Goal: Task Accomplishment & Management: Complete application form

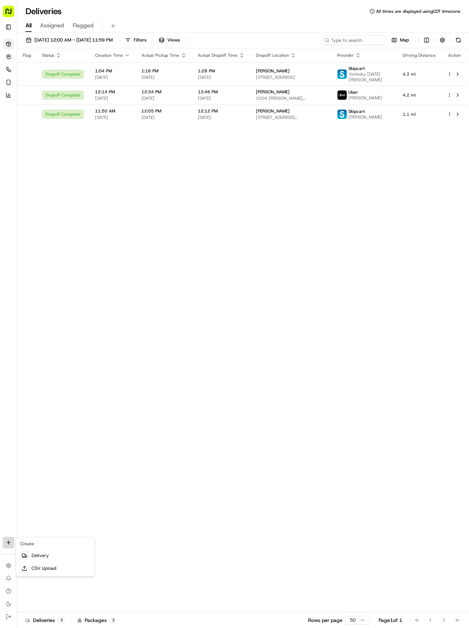
click at [9, 538] on html "Tso Chinese 04 Round Rock [EMAIL_ADDRESS][DOMAIN_NAME] Toggle Sidebar Deliverie…" at bounding box center [234, 314] width 469 height 628
click at [56, 557] on link "Delivery" at bounding box center [55, 555] width 76 height 13
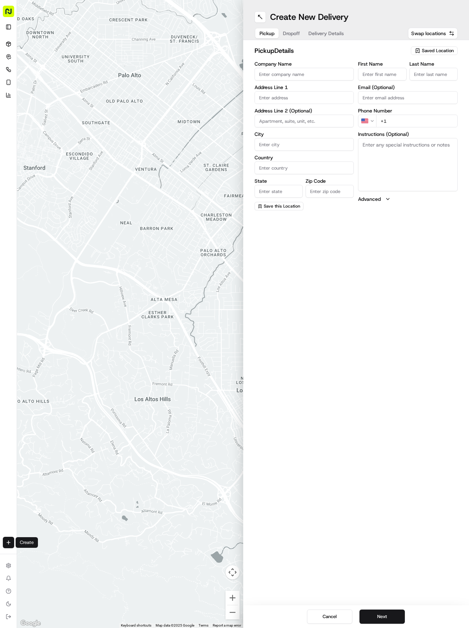
click at [444, 48] on span "Saved Location" at bounding box center [438, 51] width 32 height 6
click at [440, 82] on span "(04) Tso Chinese Takeout & Delivery Round Rock (04)" at bounding box center [422, 80] width 87 height 13
type input "(04) Tso Chinese Takeout & Delivery Round Rock"
type input "2000 N [PERSON_NAME] St"
type input "Ste 108"
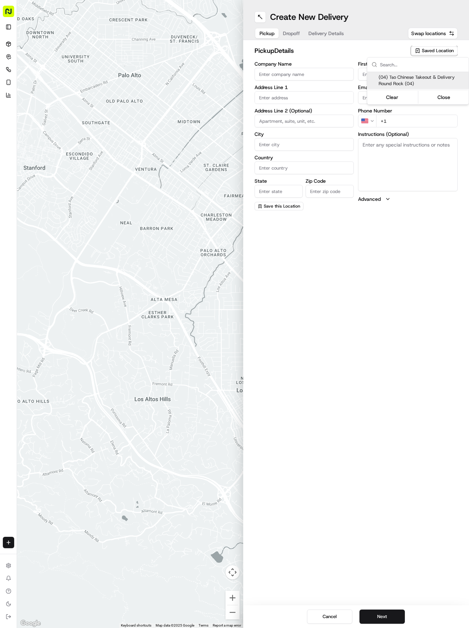
type input "Round Rock"
type input "US"
type input "[GEOGRAPHIC_DATA]"
type input "78664"
type input "Tso Chinese"
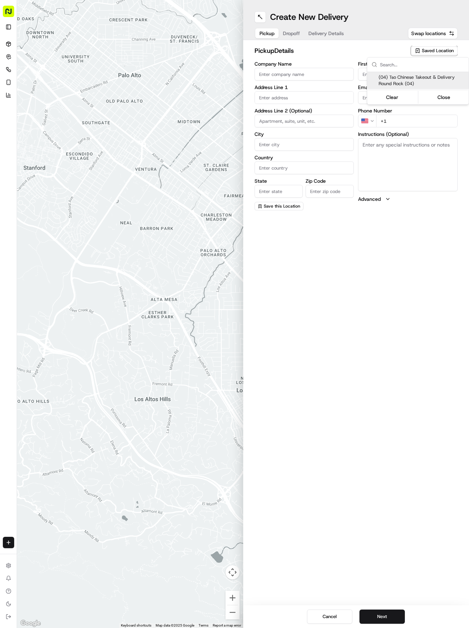
type input "Round Rock Manager"
type input "[EMAIL_ADDRESS][DOMAIN_NAME]"
type input "[PHONE_NUMBER]"
type textarea "Submit a picture displaying address & food as Proof of Delivery. Envía una foto…"
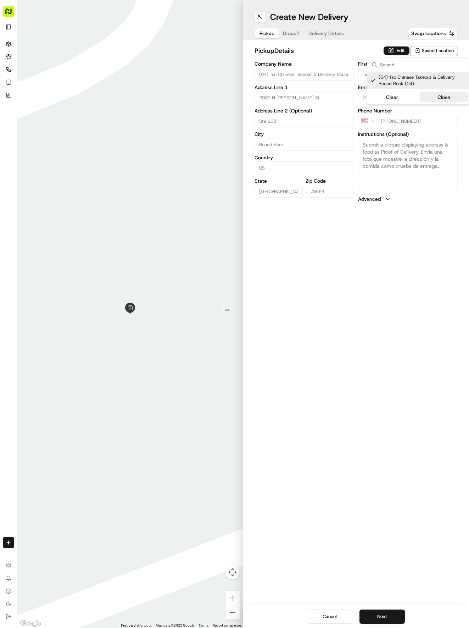
click at [450, 99] on button "Close" at bounding box center [444, 97] width 49 height 10
click at [391, 619] on button "Next" at bounding box center [382, 616] width 45 height 14
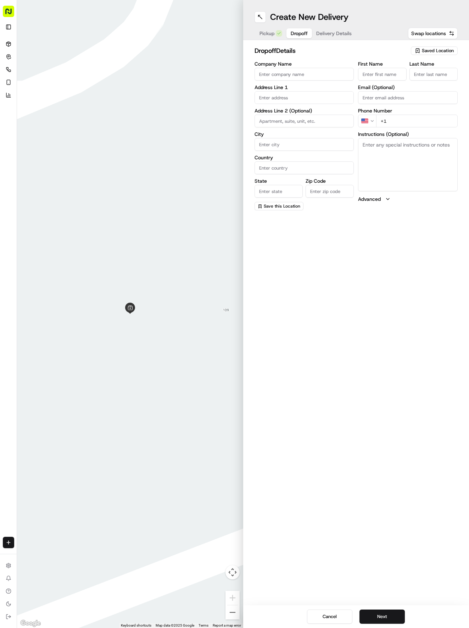
click at [393, 73] on input "First Name" at bounding box center [382, 74] width 48 height 13
type input "[PERSON_NAME]"
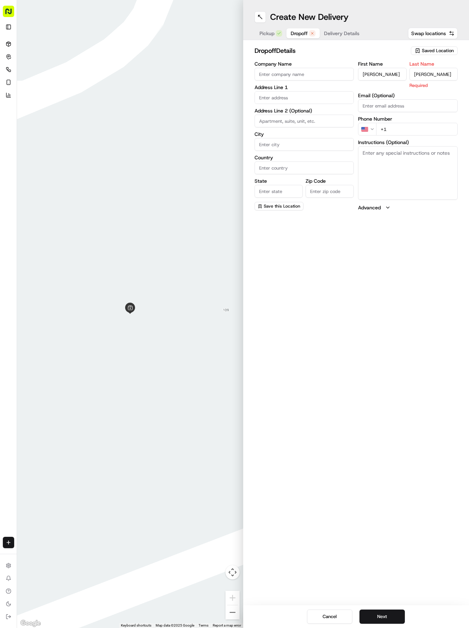
type input "[PERSON_NAME]"
click at [425, 126] on input "+1" at bounding box center [417, 121] width 82 height 13
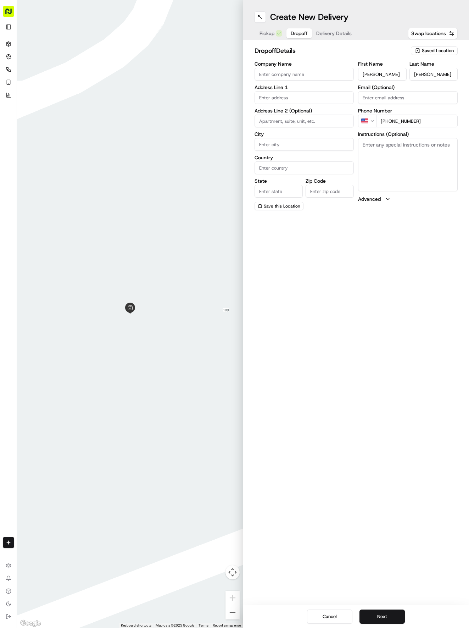
type input "[PHONE_NUMBER]"
click at [293, 96] on input "text" at bounding box center [305, 97] width 100 height 13
click at [304, 113] on div "[STREET_ADDRESS]" at bounding box center [304, 112] width 96 height 11
type input "[STREET_ADDRESS]"
type input "Round Rock"
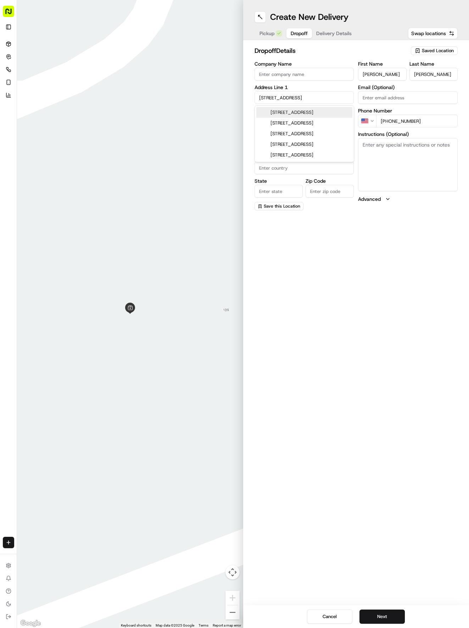
type input "[GEOGRAPHIC_DATA]"
type input "78681"
type input "[STREET_ADDRESS]"
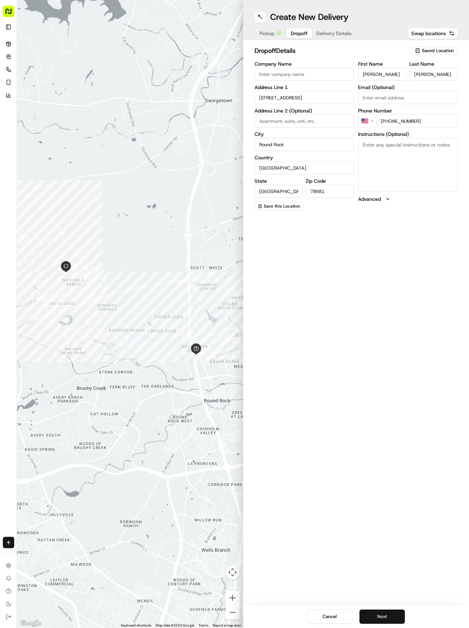
drag, startPoint x: 384, startPoint y: 616, endPoint x: 391, endPoint y: 614, distance: 7.9
click at [387, 616] on button "Next" at bounding box center [382, 616] width 45 height 14
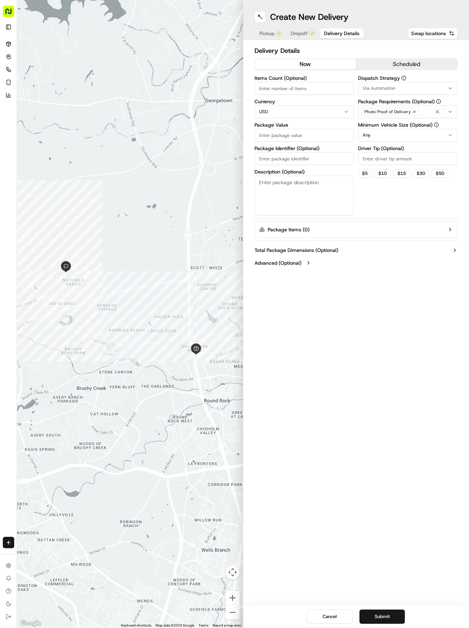
click at [384, 85] on span "Via Automation" at bounding box center [379, 88] width 33 height 6
click at [389, 126] on span "Tso Round Rock Strategy" at bounding box center [413, 127] width 87 height 6
click at [442, 143] on button "Close" at bounding box center [435, 140] width 49 height 10
click at [410, 138] on html "Tso Chinese 04 Round Rock [EMAIL_ADDRESS][DOMAIN_NAME] Toggle Sidebar Deliverie…" at bounding box center [234, 314] width 469 height 628
click at [417, 162] on input "Driver Tip (Optional)" at bounding box center [408, 158] width 100 height 13
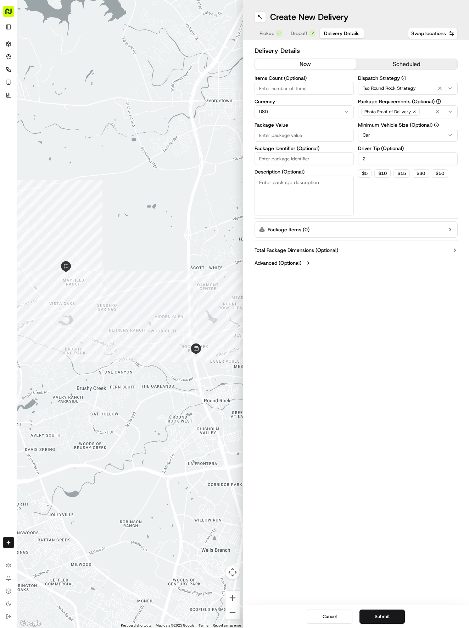
type input "2"
click at [315, 134] on input "Package Value" at bounding box center [305, 135] width 100 height 13
type input "28.04"
paste input "0GJHB5X"
type input "0GJHB5X"
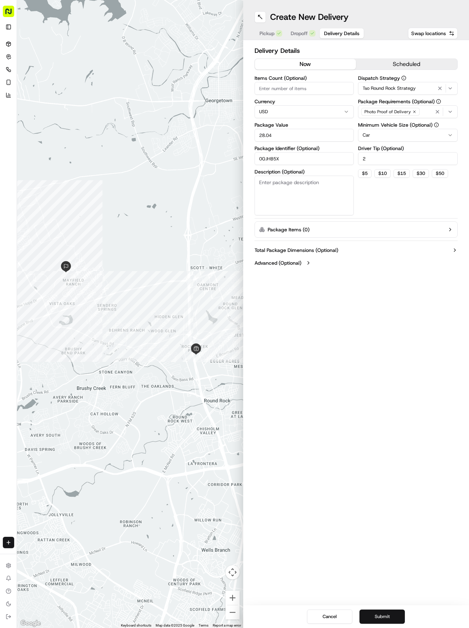
click at [391, 613] on button "Submit" at bounding box center [382, 616] width 45 height 14
